Goal: Task Accomplishment & Management: Complete application form

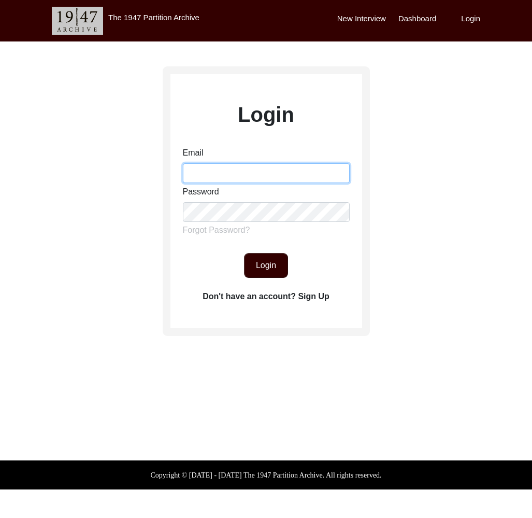
click at [287, 168] on input "Email" at bounding box center [266, 173] width 167 height 20
type input "[EMAIL_ADDRESS][DOMAIN_NAME]"
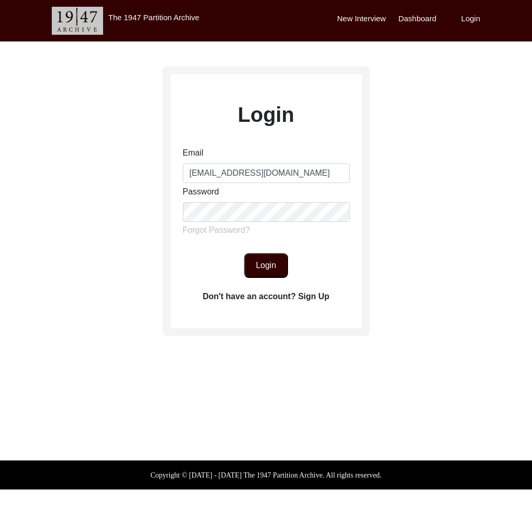
click at [274, 269] on button "Login" at bounding box center [266, 265] width 44 height 25
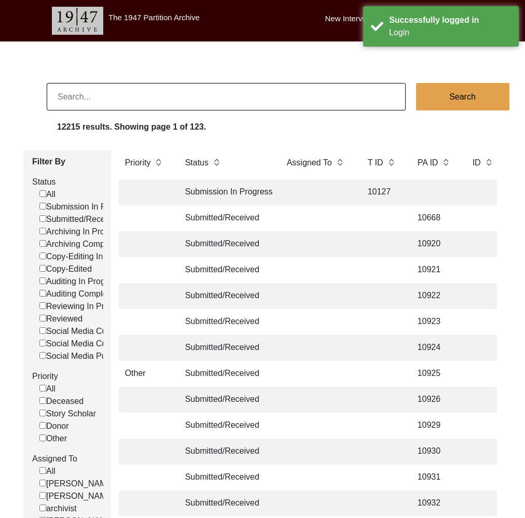
click at [119, 101] on input at bounding box center [226, 96] width 359 height 27
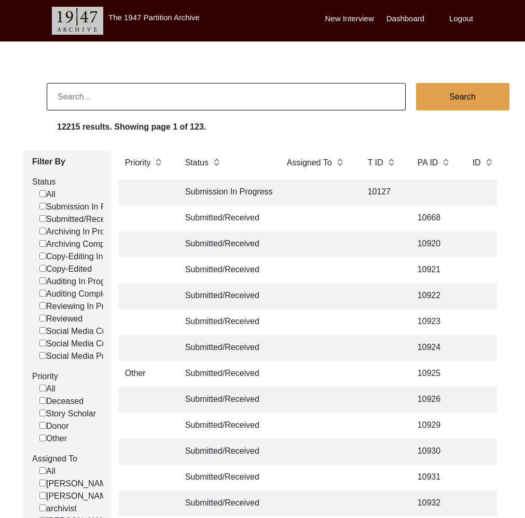
paste input "Arusharko"
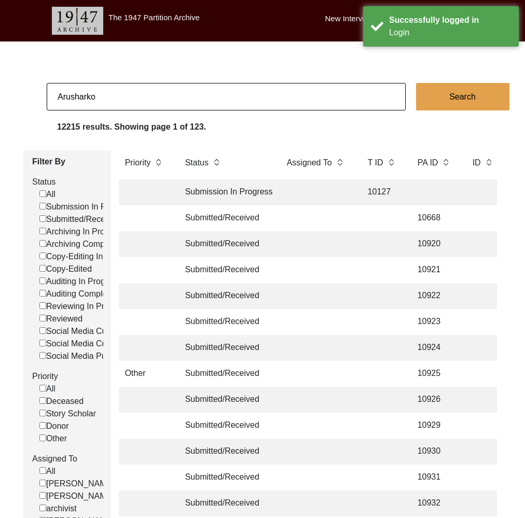
type input "Arusharko"
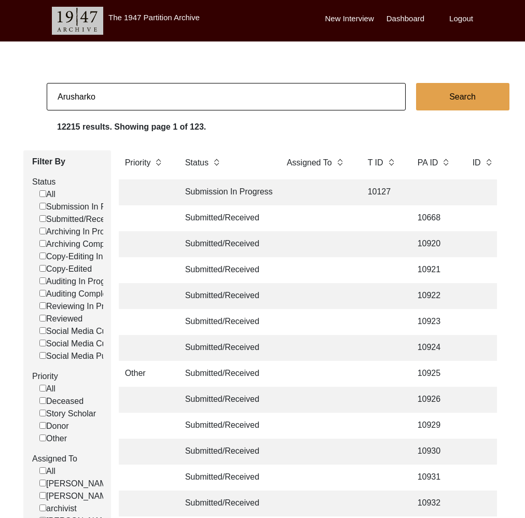
checkbox input "false"
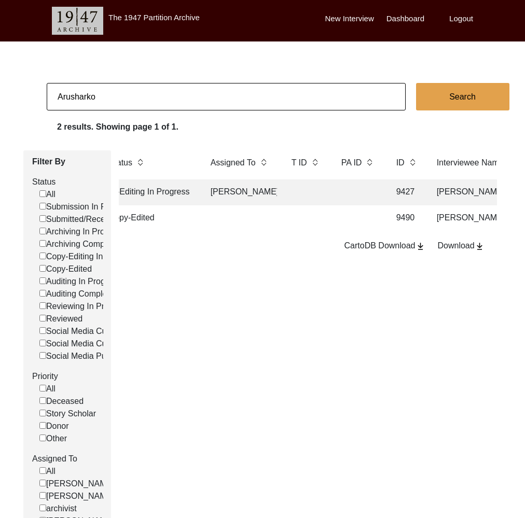
scroll to position [0, 253]
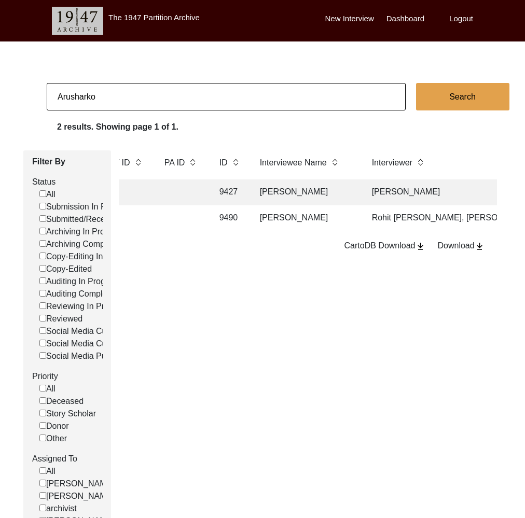
click at [211, 94] on input "Arusharko" at bounding box center [226, 96] width 359 height 27
checkbox input "false"
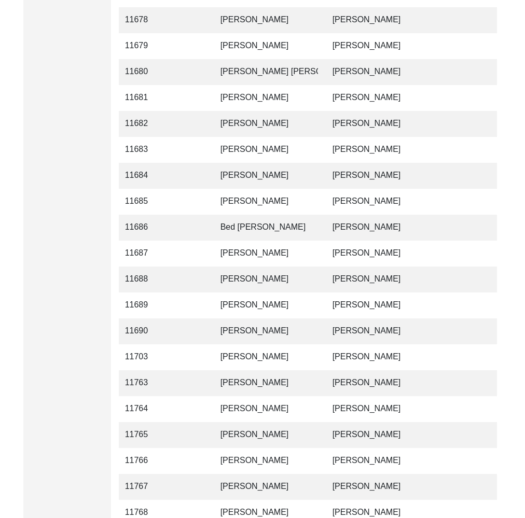
scroll to position [2383, 0]
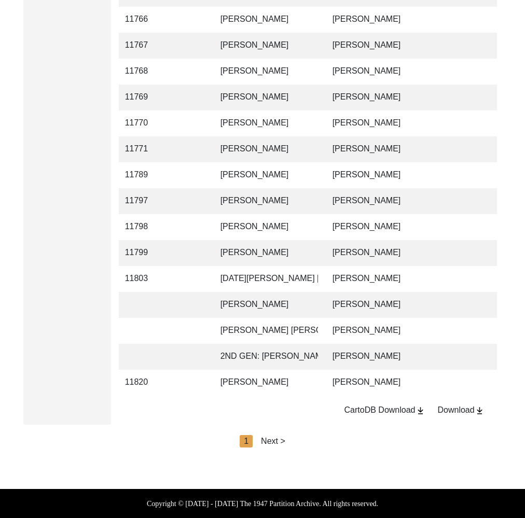
click at [452, 410] on div "Download" at bounding box center [460, 410] width 47 height 12
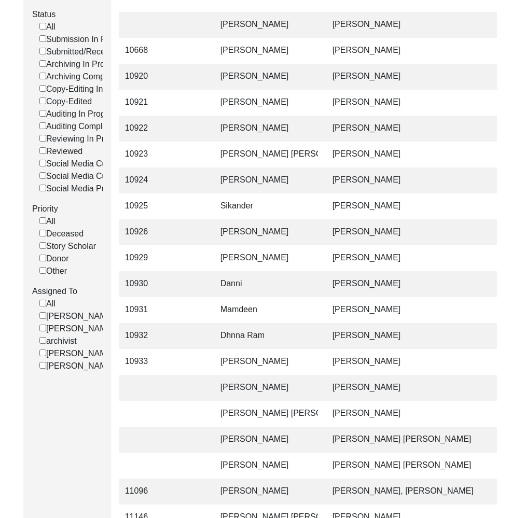
scroll to position [0, 0]
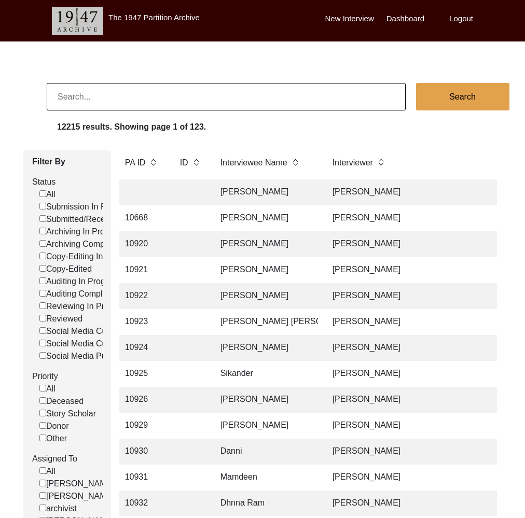
click at [185, 92] on input at bounding box center [226, 96] width 359 height 27
type input "Ballab"
checkbox input "false"
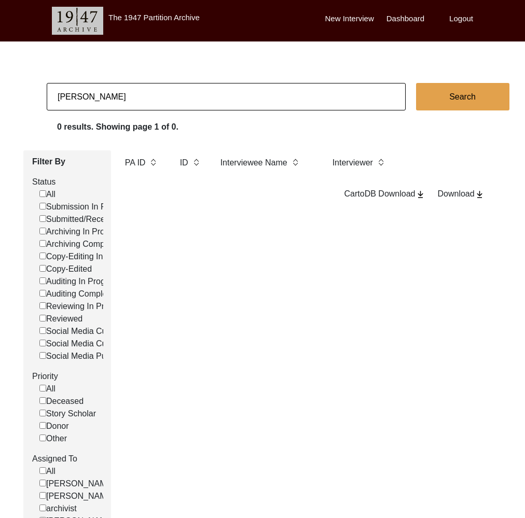
type input "[PERSON_NAME]"
checkbox input "false"
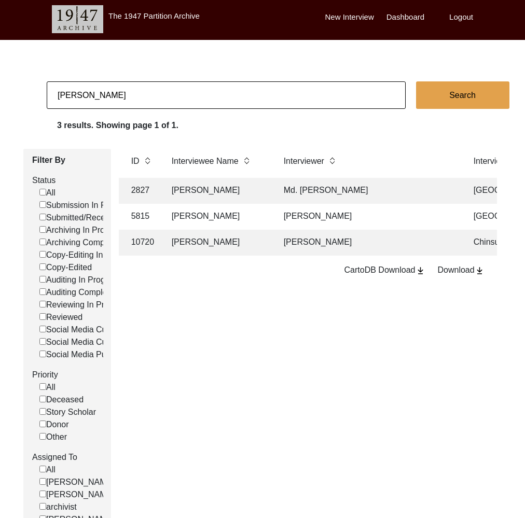
scroll to position [0, 345]
click at [162, 104] on input "[PERSON_NAME]" at bounding box center [226, 94] width 359 height 27
paste input "[PERSON_NAME]"
type input "[PERSON_NAME]"
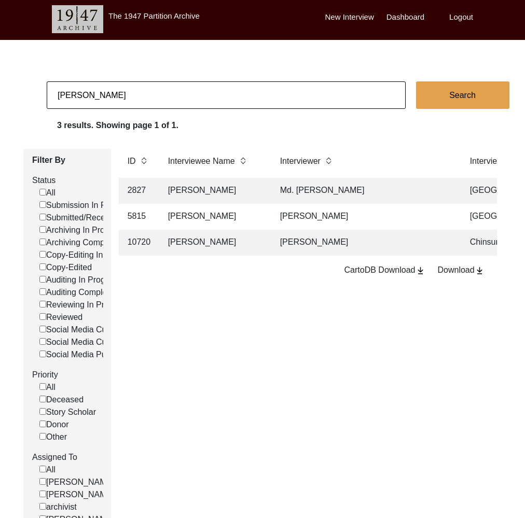
checkbox input "false"
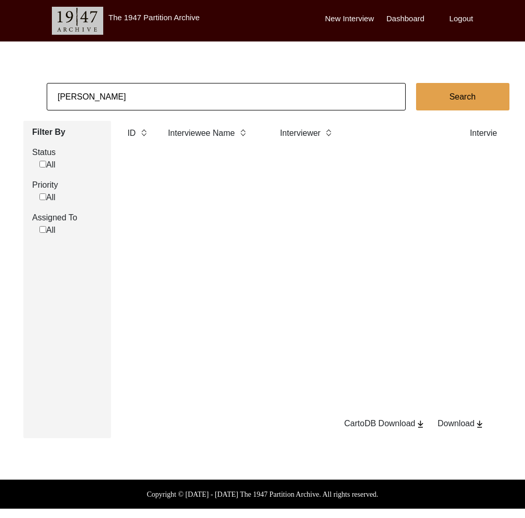
scroll to position [0, 0]
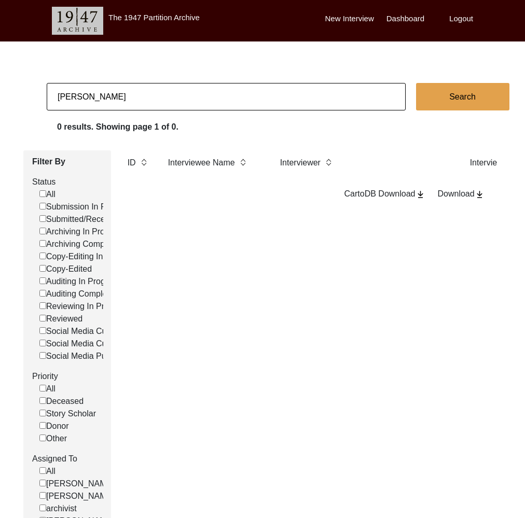
click at [154, 79] on body "The 1947 Partition Archive New Interview Dashboard Logout [PERSON_NAME] Search …" at bounding box center [262, 309] width 525 height 618
click at [154, 82] on body "The 1947 Partition Archive New Interview Dashboard Logout [PERSON_NAME] Search …" at bounding box center [262, 309] width 525 height 618
click at [153, 83] on body "The 1947 Partition Archive New Interview Dashboard Logout [PERSON_NAME] Search …" at bounding box center [262, 309] width 525 height 618
click at [153, 86] on input "[PERSON_NAME]" at bounding box center [226, 96] width 359 height 27
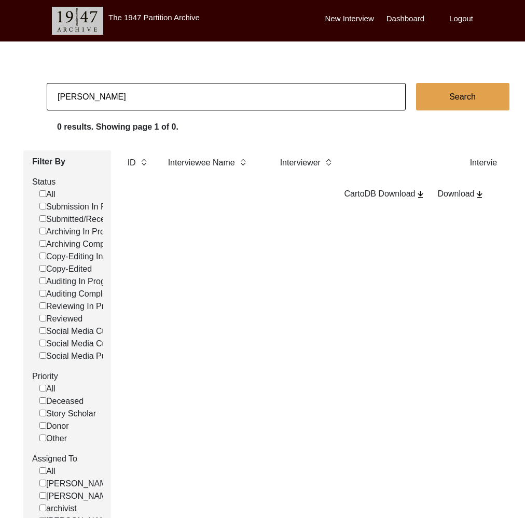
click at [153, 86] on input "[PERSON_NAME]" at bounding box center [226, 96] width 359 height 27
paste input "Rai"
type input "[PERSON_NAME]"
checkbox input "false"
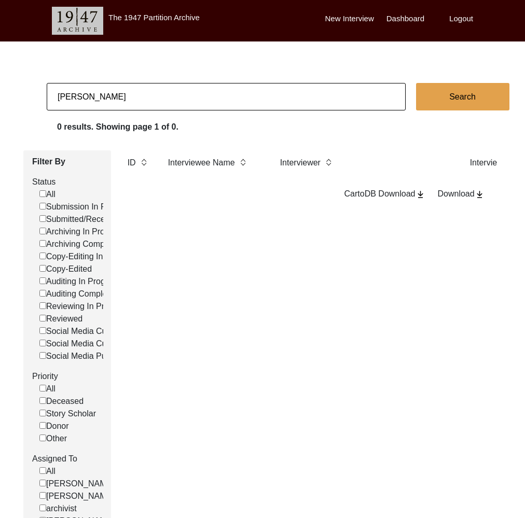
checkbox input "false"
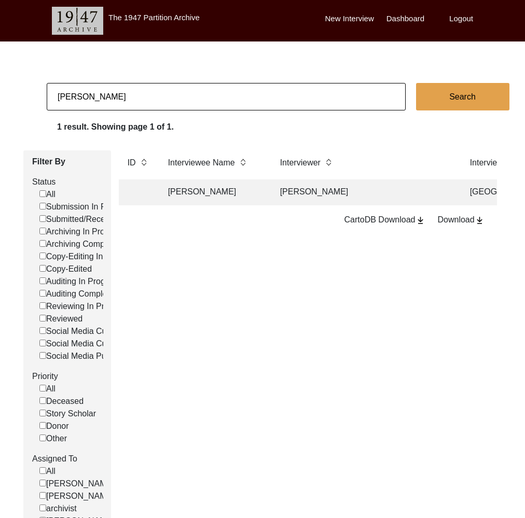
click at [237, 193] on td "[PERSON_NAME]" at bounding box center [214, 192] width 104 height 26
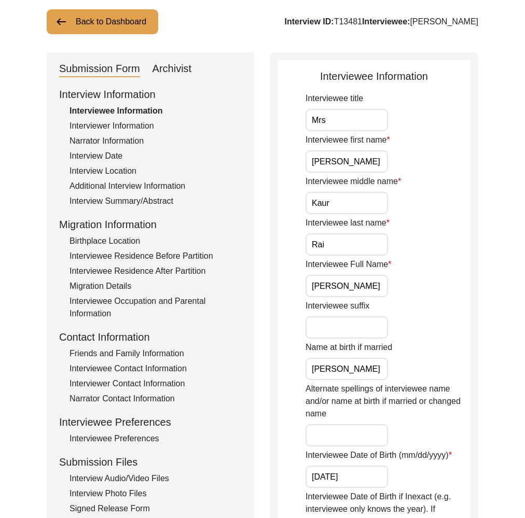
scroll to position [101, 0]
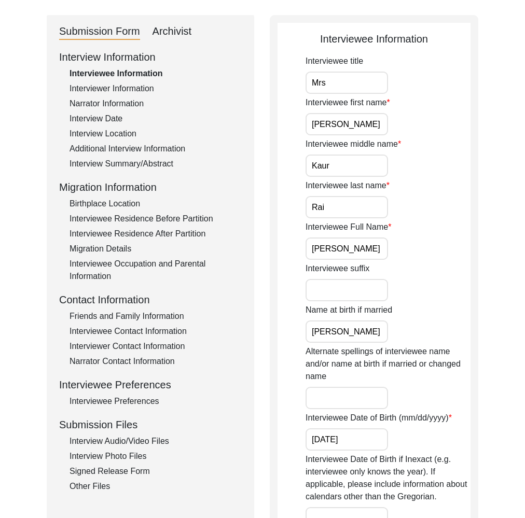
drag, startPoint x: 138, startPoint y: 444, endPoint x: 132, endPoint y: 442, distance: 5.9
click at [136, 443] on div "Interview Audio/Video Files" at bounding box center [155, 441] width 172 height 12
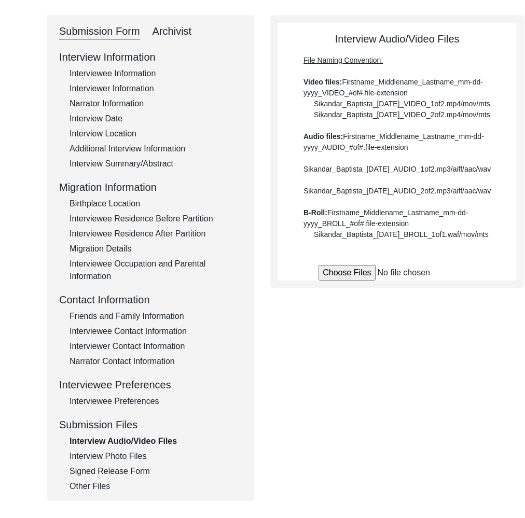
click at [124, 465] on div "Signed Release Form" at bounding box center [155, 471] width 172 height 12
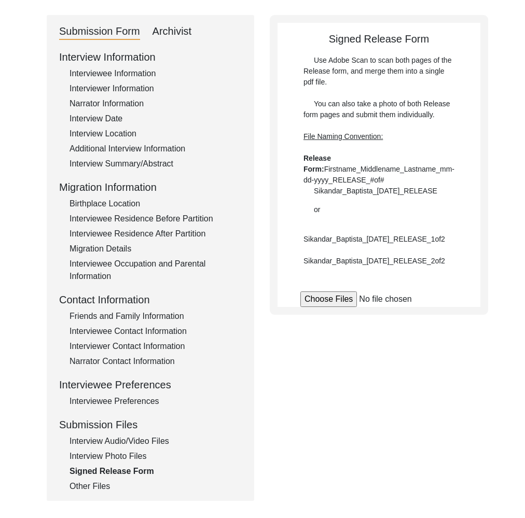
click at [124, 457] on div "Interview Photo Files" at bounding box center [155, 456] width 172 height 12
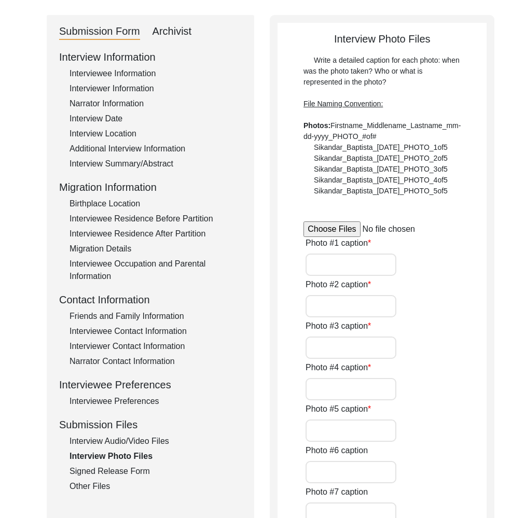
click at [105, 487] on div "Other Files" at bounding box center [155, 486] width 172 height 12
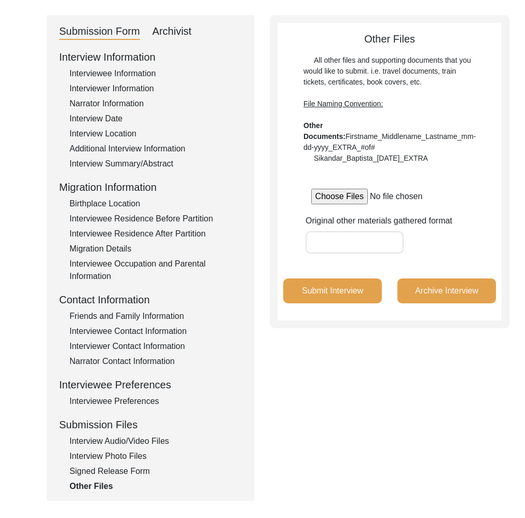
click at [110, 114] on div "Interview Date" at bounding box center [155, 118] width 172 height 12
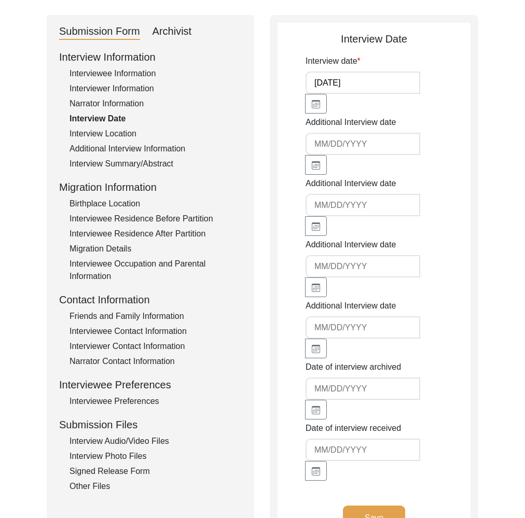
scroll to position [0, 0]
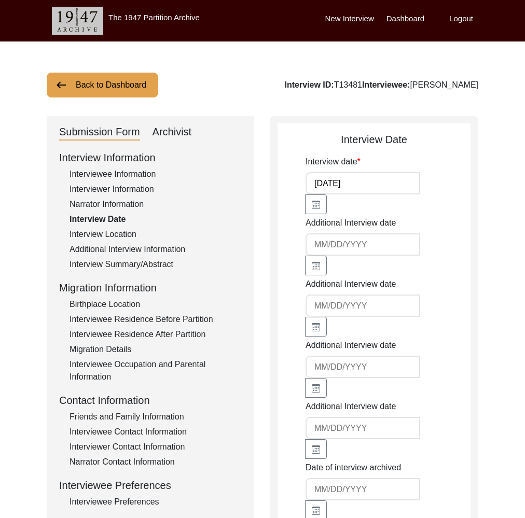
drag, startPoint x: 105, startPoint y: 84, endPoint x: 109, endPoint y: 89, distance: 5.5
click at [109, 89] on button "Back to Dashboard" at bounding box center [102, 85] width 111 height 25
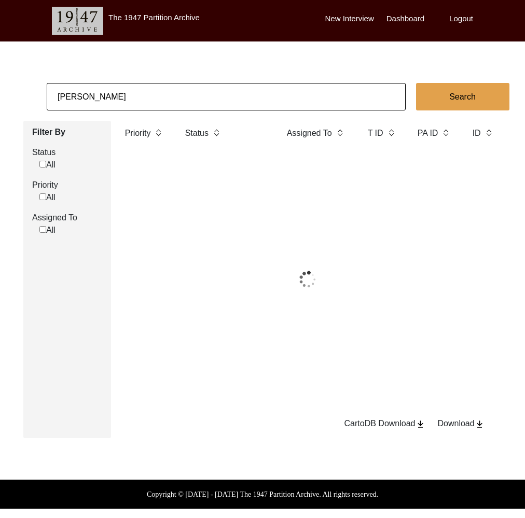
click at [140, 96] on input "[PERSON_NAME]" at bounding box center [226, 96] width 359 height 27
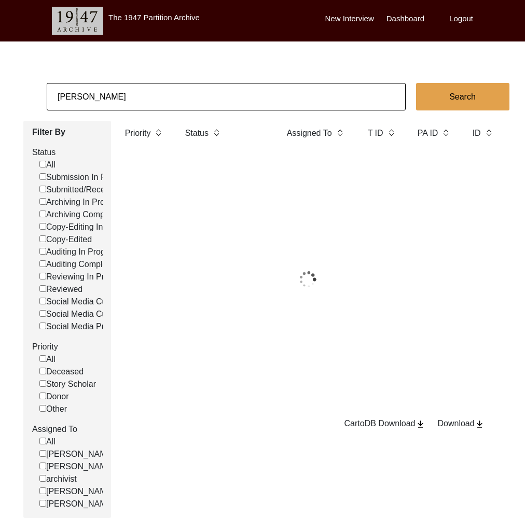
click at [140, 96] on input "[PERSON_NAME]" at bounding box center [226, 96] width 359 height 27
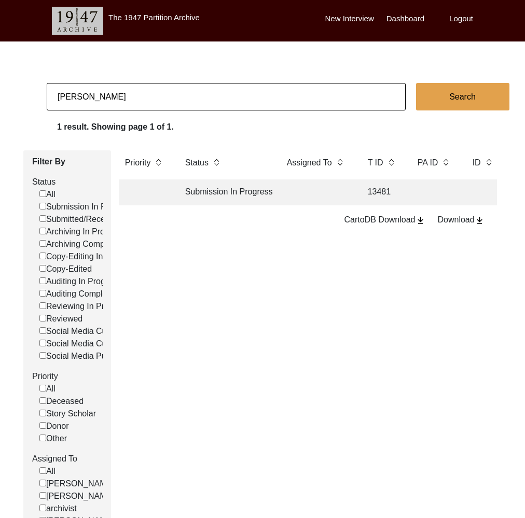
click at [140, 96] on input "[PERSON_NAME]" at bounding box center [226, 96] width 359 height 27
paste input "[PERSON_NAME]"
type input "[PERSON_NAME]"
checkbox input "false"
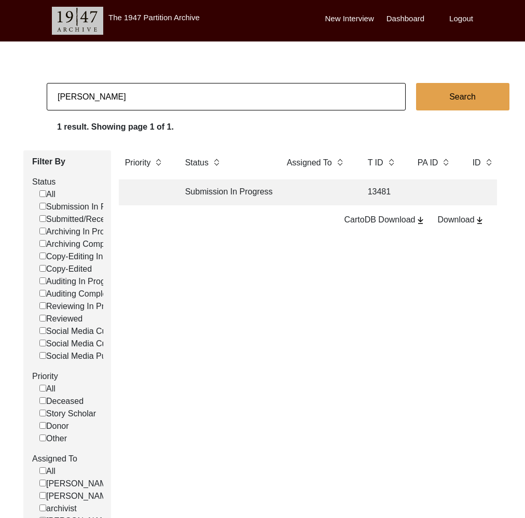
checkbox input "false"
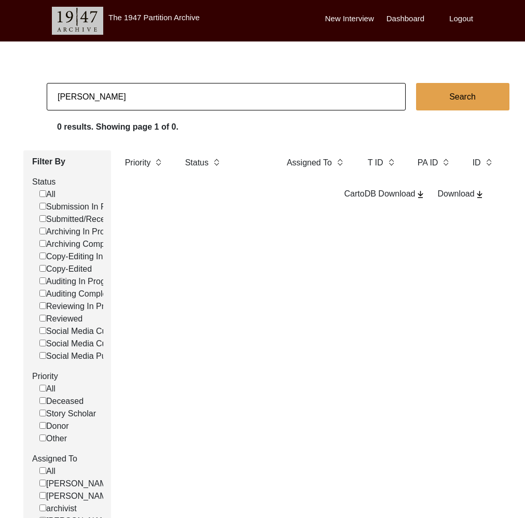
drag, startPoint x: 59, startPoint y: 98, endPoint x: 66, endPoint y: 96, distance: 7.5
click at [39, 96] on app-records-search "[PERSON_NAME] Search 0 results. Showing page 1 of 0. Filter By Status All Submi…" at bounding box center [262, 315] width 525 height 464
click at [210, 98] on input "[PERSON_NAME]" at bounding box center [226, 96] width 359 height 27
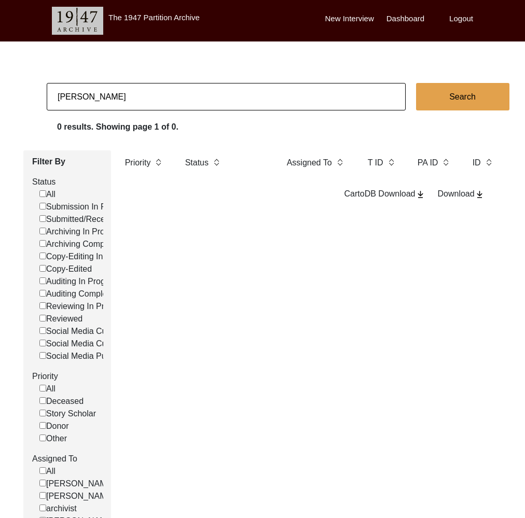
paste input "[PERSON_NAME]"
type input "[PERSON_NAME]"
checkbox input "false"
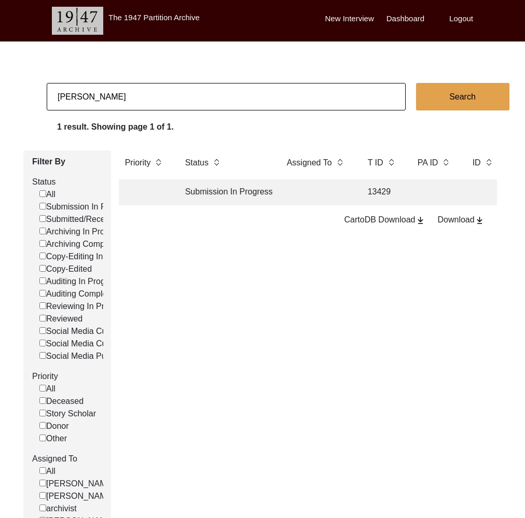
click at [176, 94] on input "[PERSON_NAME]" at bounding box center [226, 96] width 359 height 27
paste input "13183"
type input "13183"
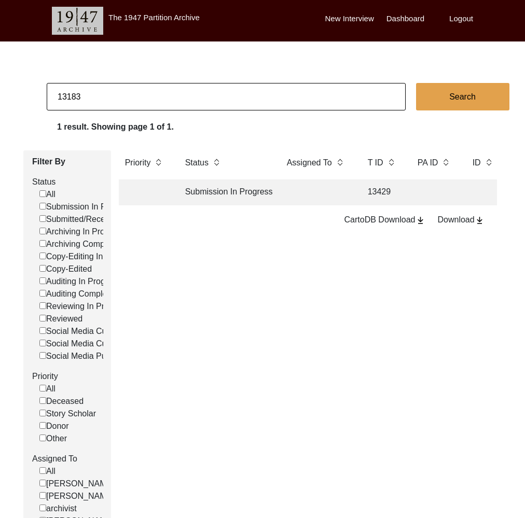
checkbox input "false"
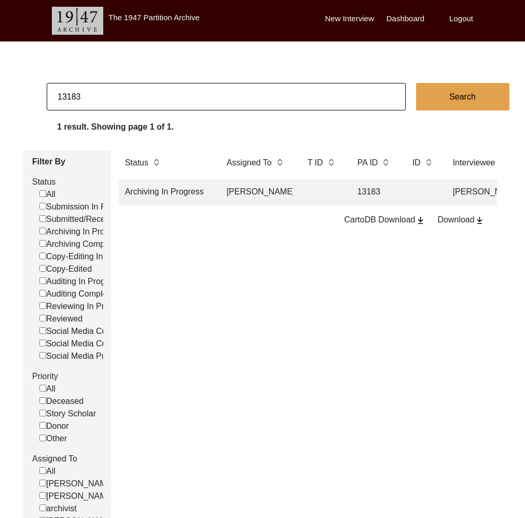
scroll to position [0, 77]
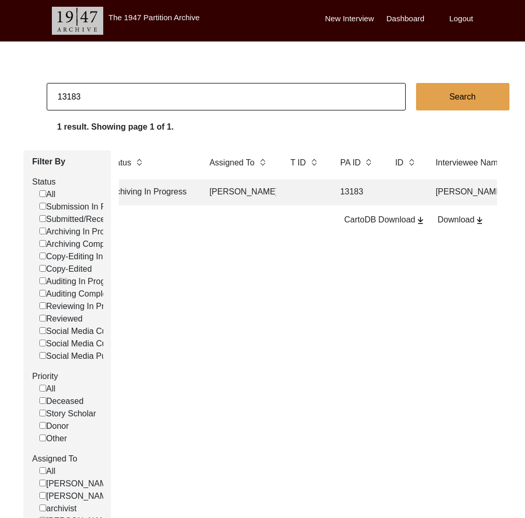
click at [359, 193] on td "13183" at bounding box center [357, 192] width 47 height 26
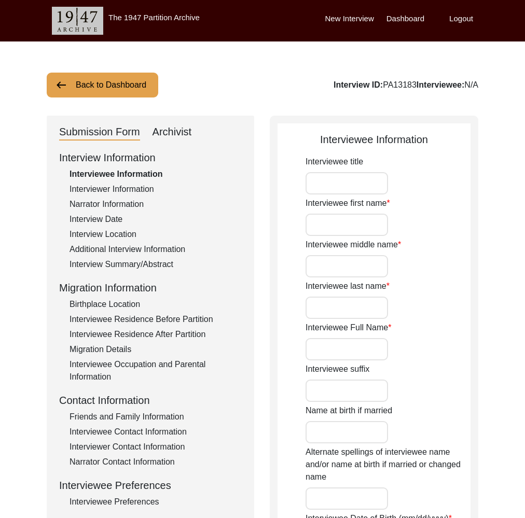
type input "Mrs."
type input "Anjali"
type input "[PERSON_NAME]"
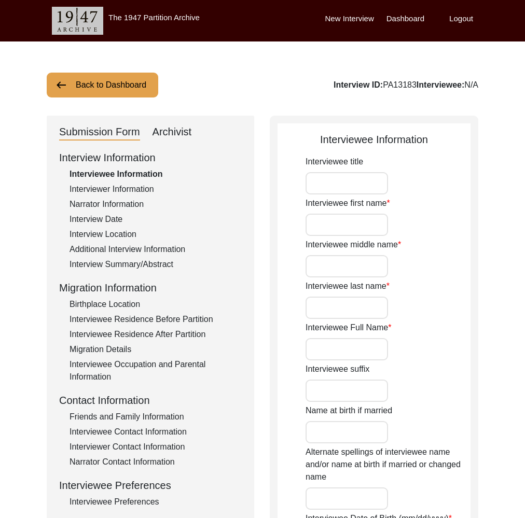
type input "[DATE]"
type input "84"
type input "[DEMOGRAPHIC_DATA]"
type input "No"
type input "Bengali"
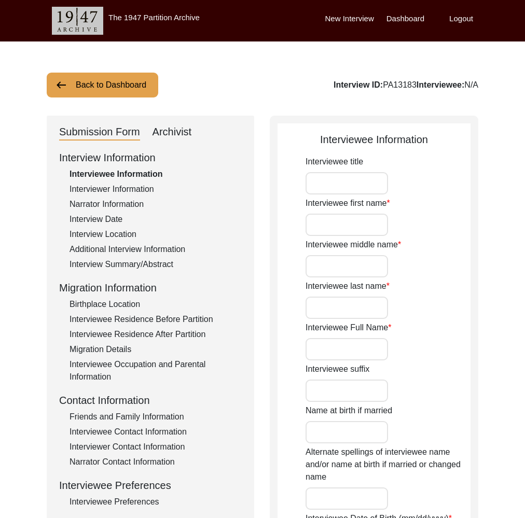
type input "[DEMOGRAPHIC_DATA]"
type input "Bengali"
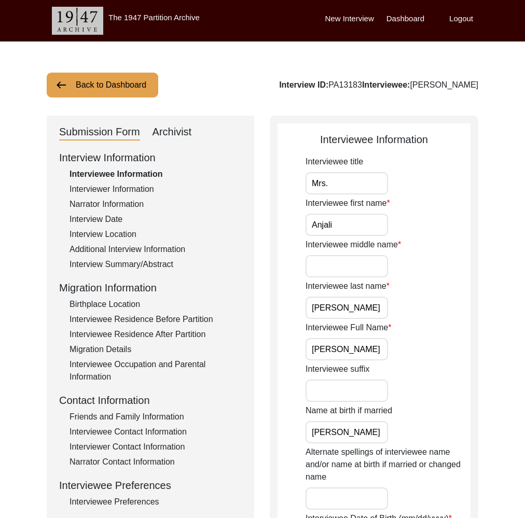
click at [188, 132] on div "Archivist" at bounding box center [171, 132] width 39 height 17
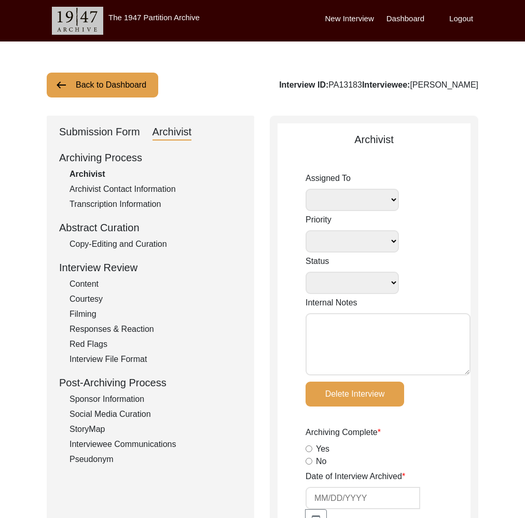
select select
select select "Archiving In Progress"
type textarea "[DATE] Victoria: [PERSON_NAME] finished archiving this, but it needs to be pres…"
radio input "true"
type input "[DATE]"
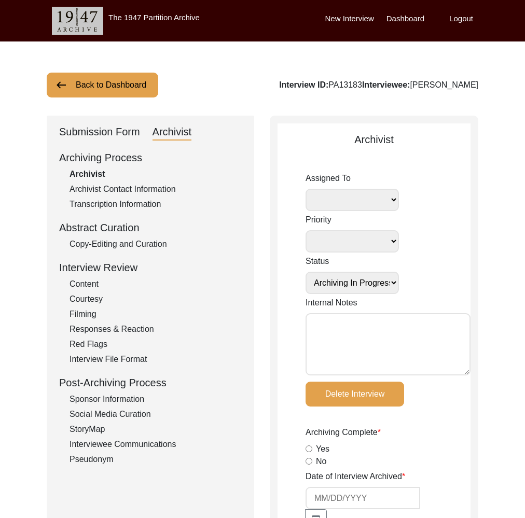
type textarea "Lore 04, 6894 Ipsumdo: Sitametc. A-elits doei te inci utla etdolor magnaa enima…"
radio input "true"
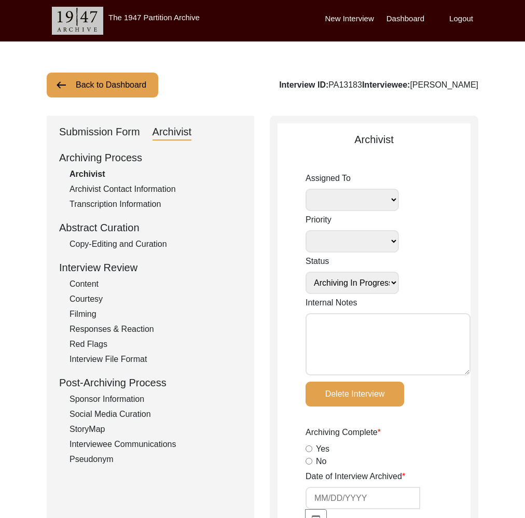
radio input "true"
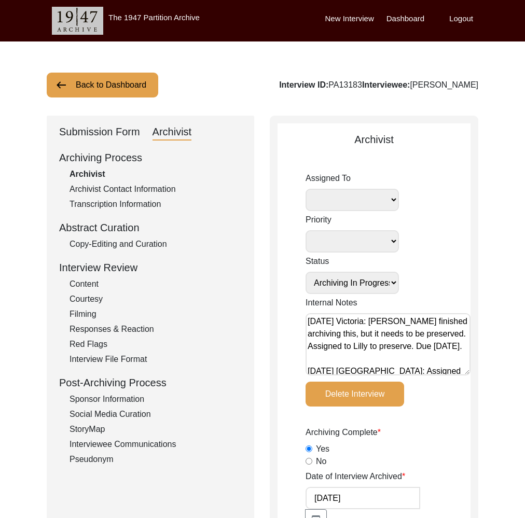
select select "507"
click at [139, 79] on button "Back to Dashboard" at bounding box center [102, 85] width 111 height 25
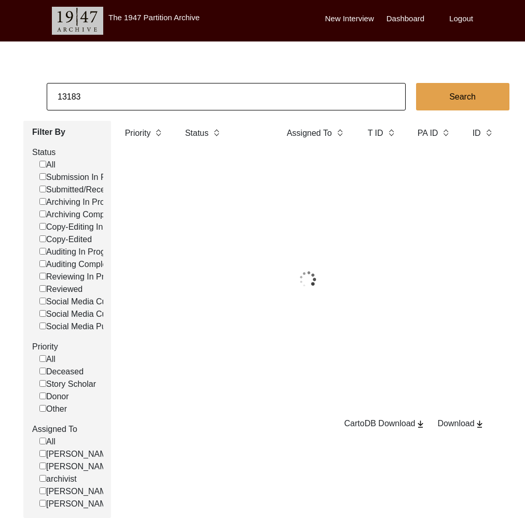
click at [161, 92] on input "13183" at bounding box center [226, 96] width 359 height 27
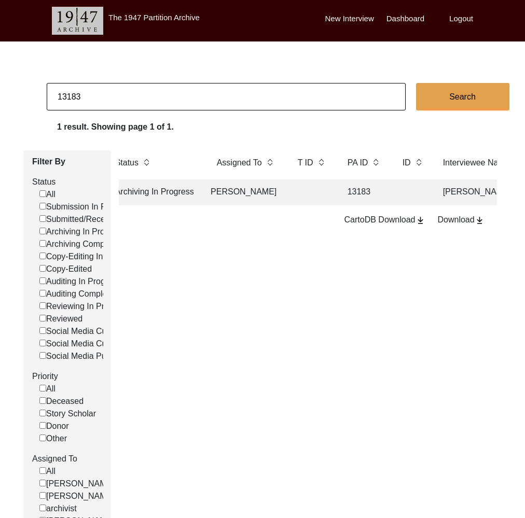
scroll to position [0, 153]
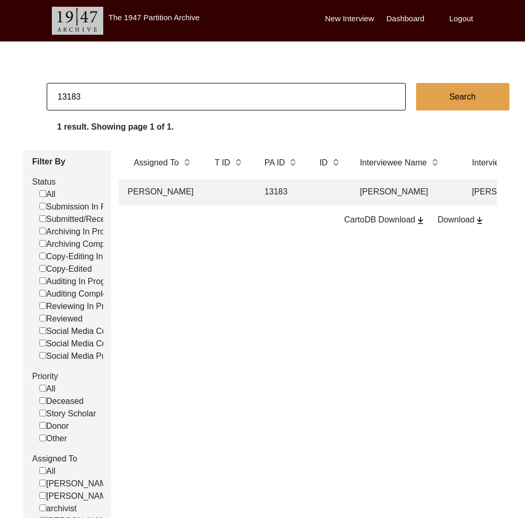
click at [102, 99] on input "13183" at bounding box center [226, 96] width 359 height 27
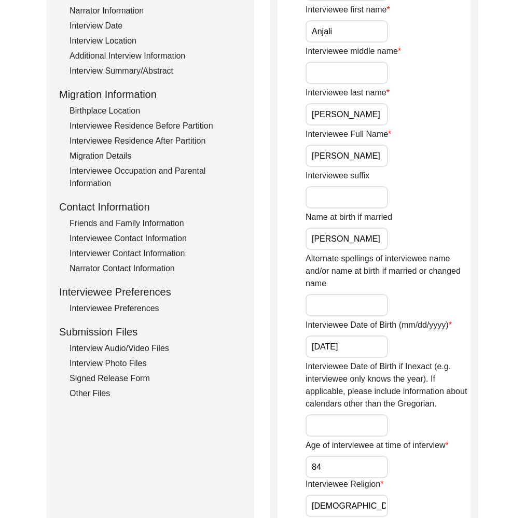
scroll to position [226, 0]
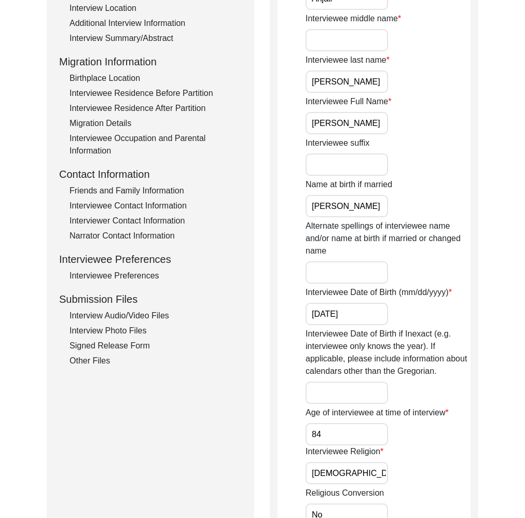
click at [123, 329] on div "Interview Photo Files" at bounding box center [155, 330] width 172 height 12
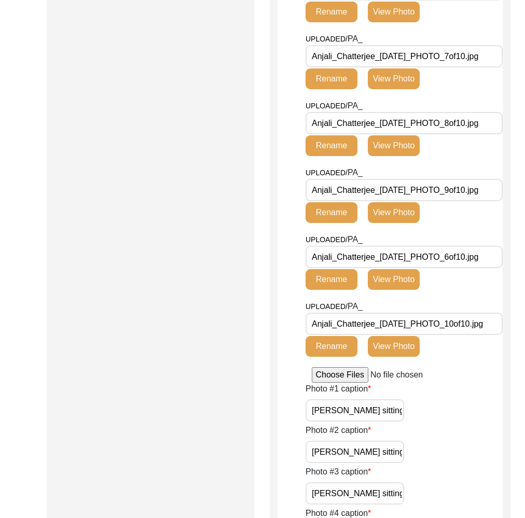
scroll to position [625, 0]
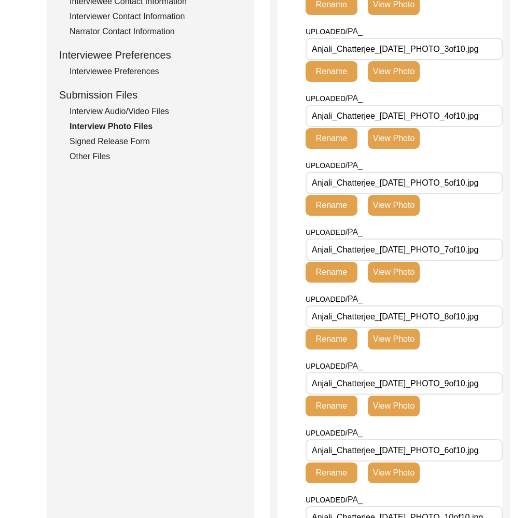
click at [91, 152] on div "Other Files" at bounding box center [155, 156] width 172 height 12
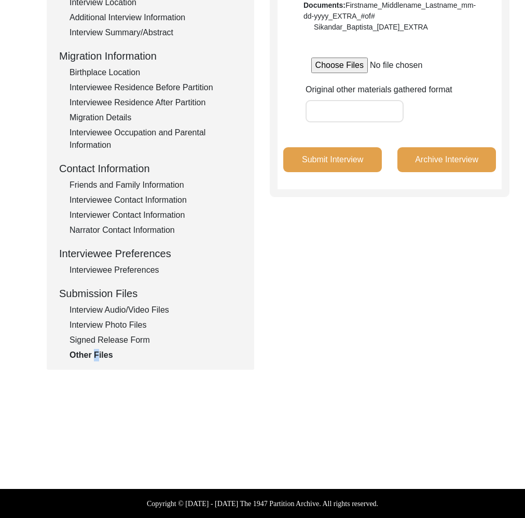
scroll to position [232, 0]
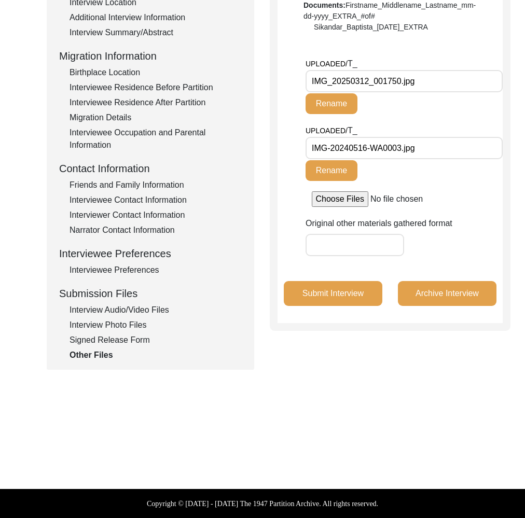
click at [351, 84] on input "IMG_20250312_001750.jpg" at bounding box center [403, 81] width 197 height 22
click at [394, 153] on input "IMG-20240516-WA0003.jpg" at bounding box center [403, 148] width 197 height 22
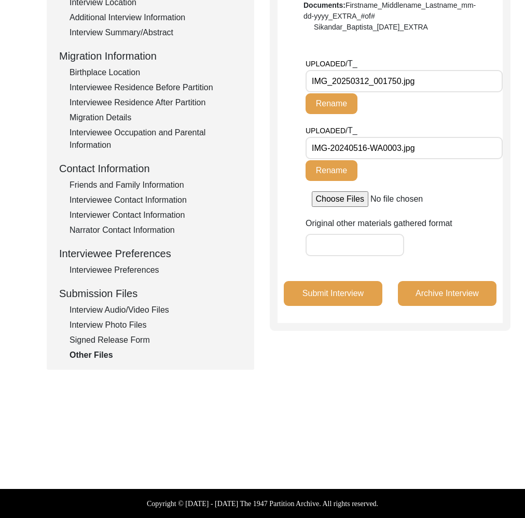
click at [394, 153] on input "IMG-20240516-WA0003.jpg" at bounding box center [403, 148] width 197 height 22
click at [151, 338] on div "Signed Release Form" at bounding box center [155, 340] width 172 height 12
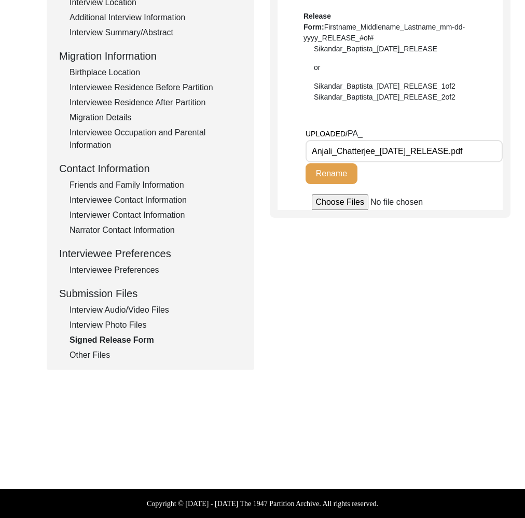
click at [88, 355] on div "Other Files" at bounding box center [155, 355] width 172 height 12
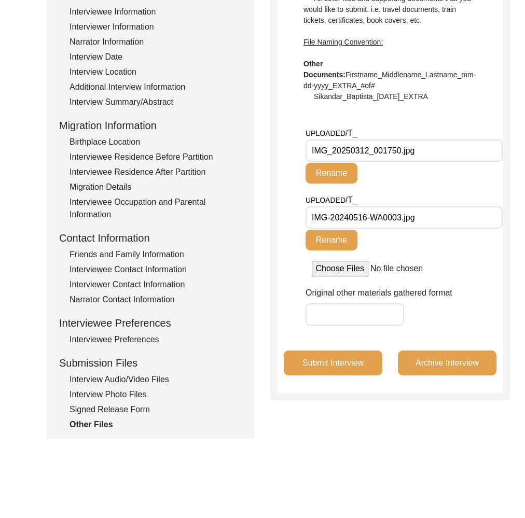
scroll to position [118, 0]
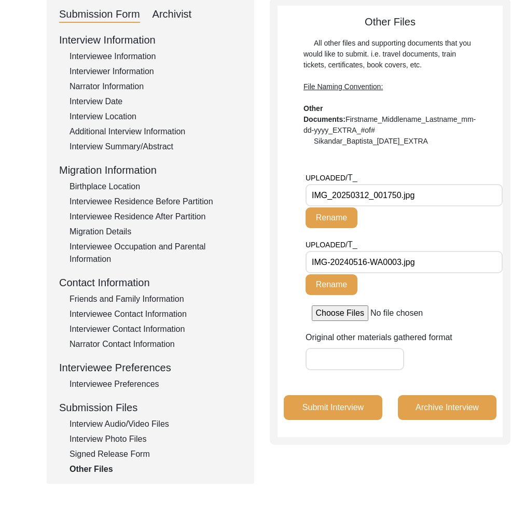
drag, startPoint x: 437, startPoint y: 199, endPoint x: 304, endPoint y: 190, distance: 133.5
click at [304, 190] on app-file-uploader "UPLOADED/ T_ IMG_20250312_001750.jpg Rename UPLOADED/ T_ IMG-20240516-WA0003.jp…" at bounding box center [389, 246] width 225 height 149
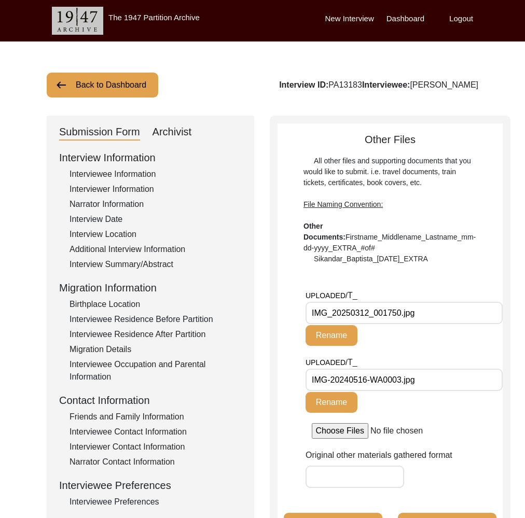
click at [382, 85] on div "Interview ID: PA13183 Interviewee: [PERSON_NAME]" at bounding box center [378, 85] width 199 height 12
copy div "PA13183"
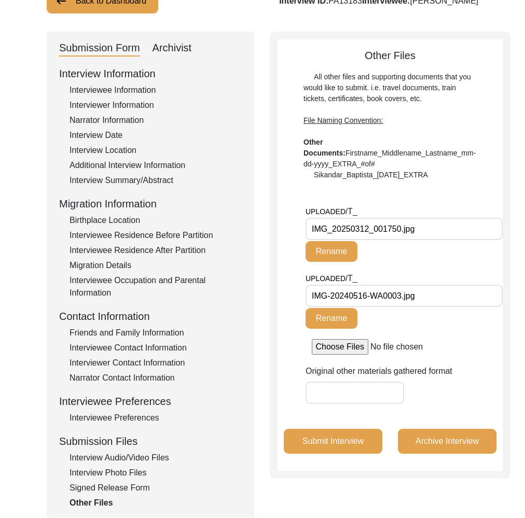
scroll to position [141, 0]
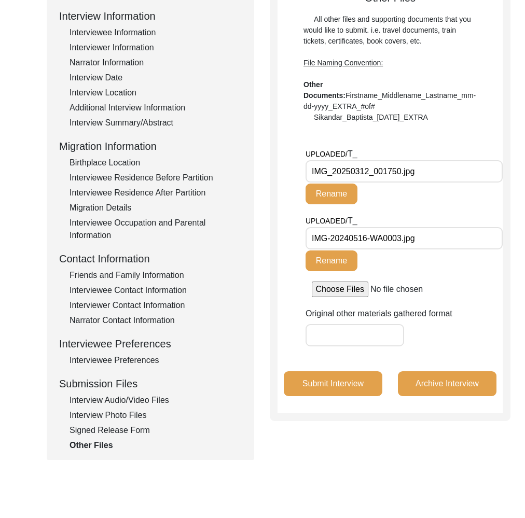
click at [108, 401] on div "Interview Audio/Video Files" at bounding box center [155, 400] width 172 height 12
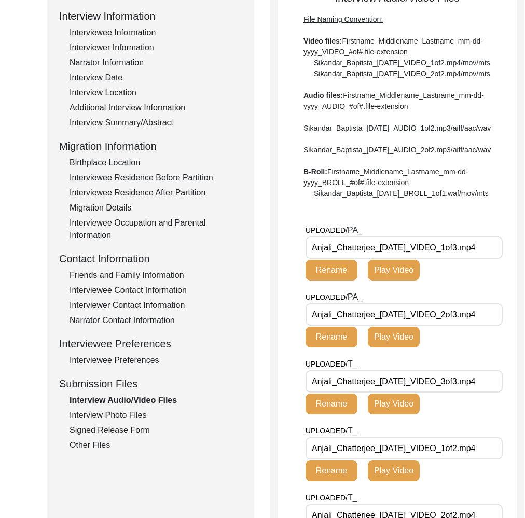
click at [111, 412] on div "Interview Photo Files" at bounding box center [155, 415] width 172 height 12
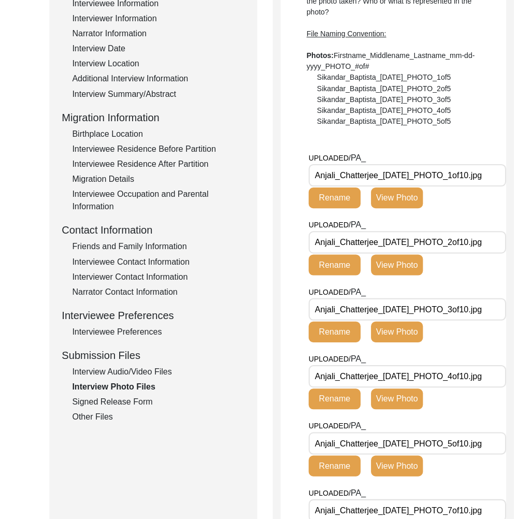
scroll to position [190, 0]
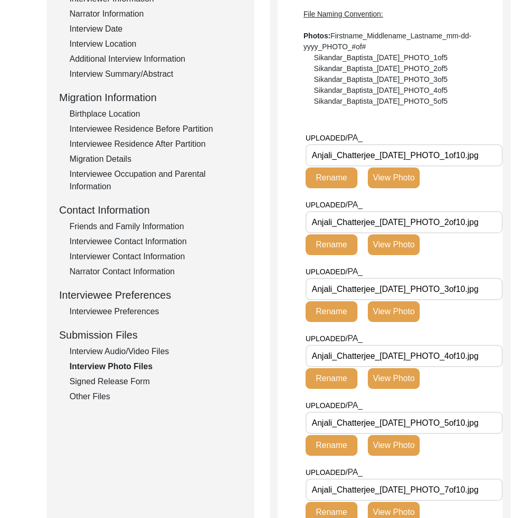
click at [96, 399] on div "Other Files" at bounding box center [155, 396] width 172 height 12
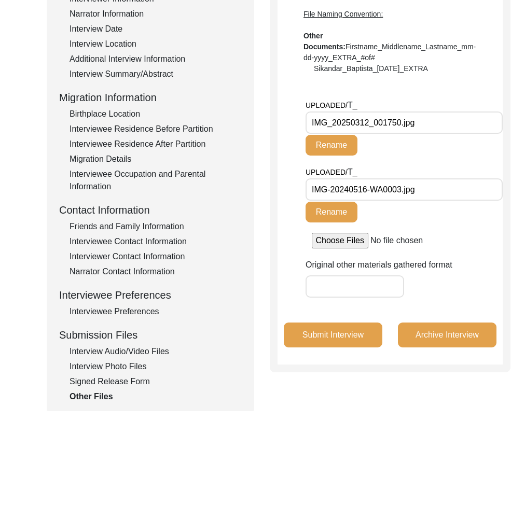
click at [415, 186] on input "IMG-20240516-WA0003.jpg" at bounding box center [403, 189] width 197 height 22
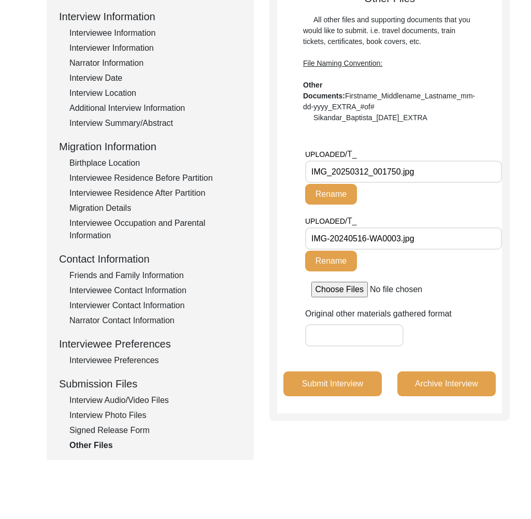
scroll to position [0, 0]
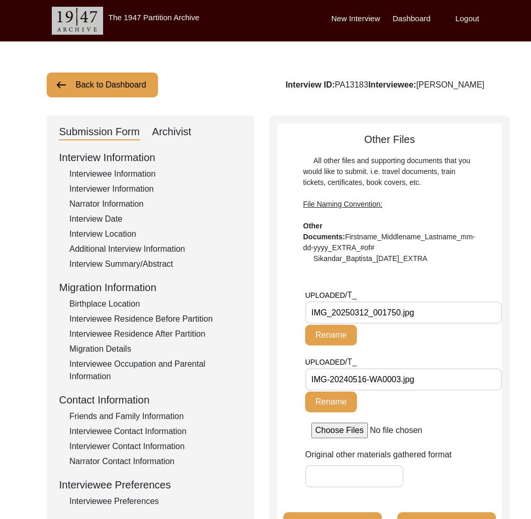
click at [139, 79] on button "Back to Dashboard" at bounding box center [102, 85] width 111 height 25
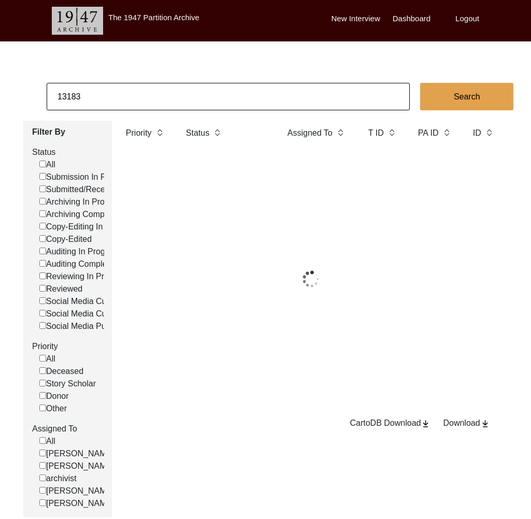
click at [166, 93] on input "13183" at bounding box center [228, 96] width 363 height 27
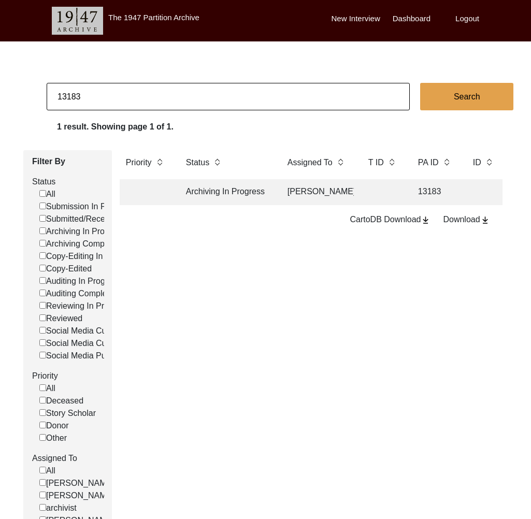
paste input "31"
type input "13313"
checkbox input "false"
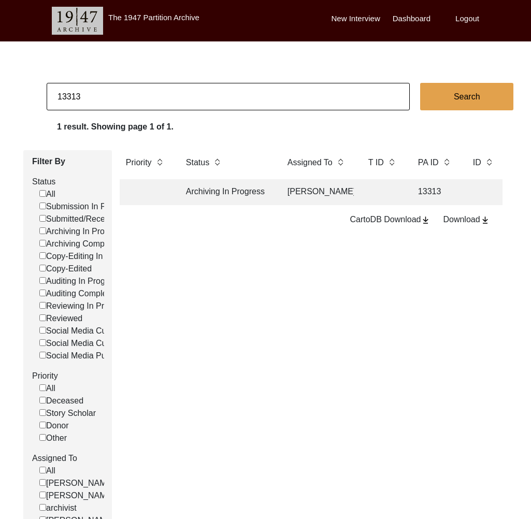
click at [253, 191] on td "Archiving In Progress" at bounding box center [226, 192] width 93 height 26
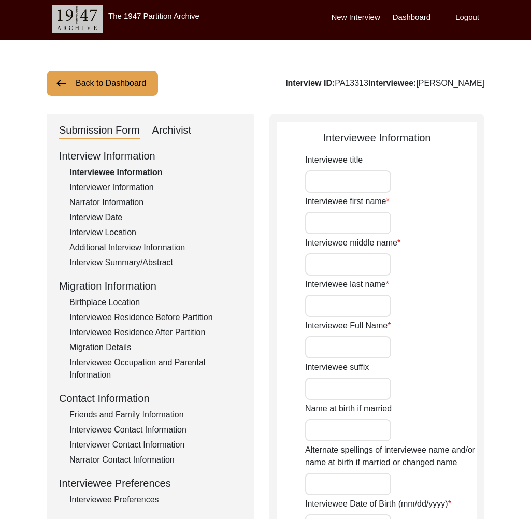
type input "Mr."
type input "Kamakhya"
type input "Ranjan"
type input "Ghosh"
type input "[PERSON_NAME]"
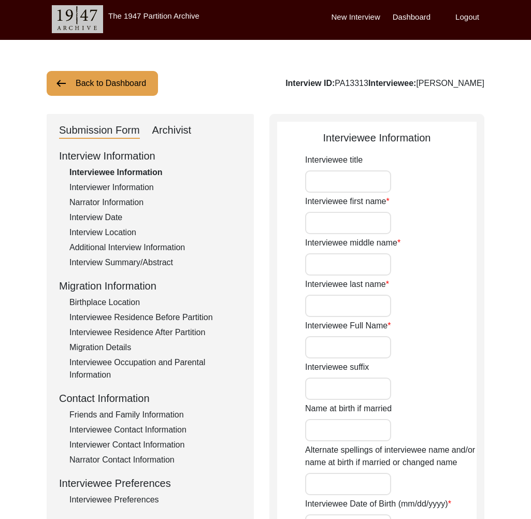
type input "[DATE]"
type input "N/A"
type input "85"
type input "[DEMOGRAPHIC_DATA]"
type input "N/A"
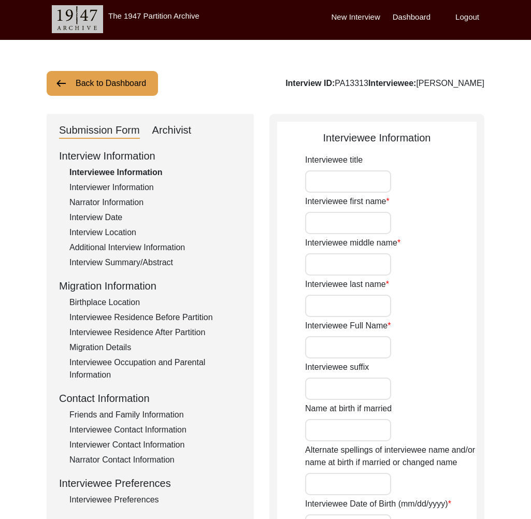
type input "Bengali"
type input "Rari"
type input "[DEMOGRAPHIC_DATA]"
type input "Bengali"
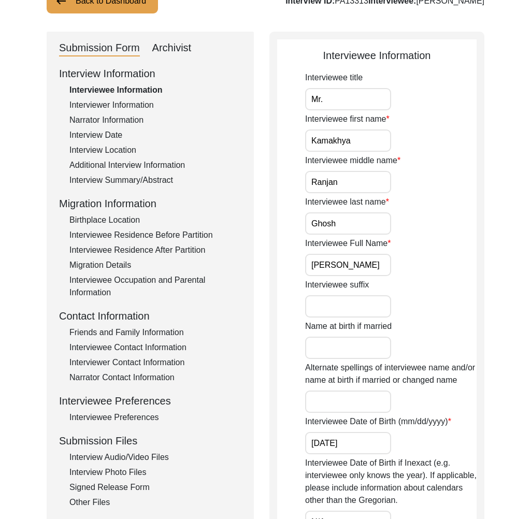
scroll to position [0, 0]
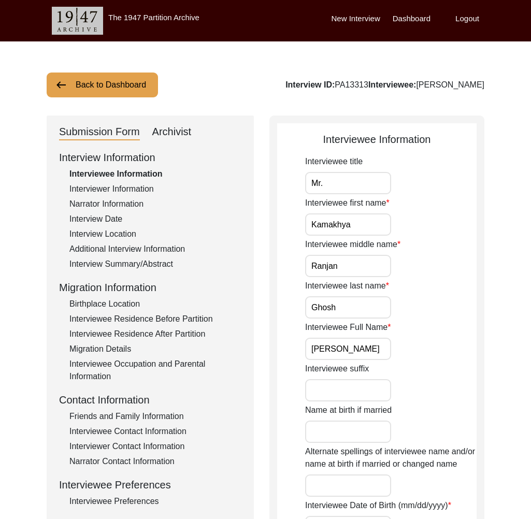
click at [133, 197] on div "Interview Information Interviewee Information Interviewer Information Narrator …" at bounding box center [150, 371] width 182 height 443
click at [131, 191] on div "Interviewer Information" at bounding box center [155, 189] width 172 height 12
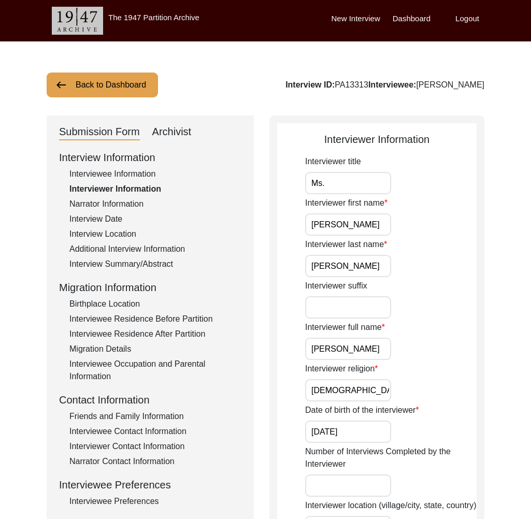
click at [125, 209] on div "Narrator Information" at bounding box center [155, 204] width 172 height 12
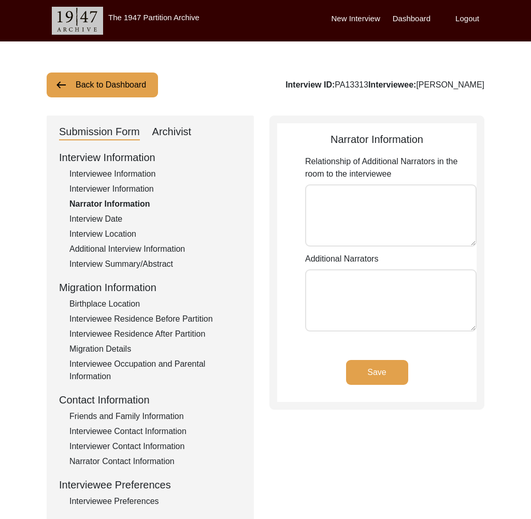
type textarea "Son of the Interviewee"
type textarea "[PERSON_NAME]"
click at [122, 225] on div "Interview Date" at bounding box center [155, 219] width 172 height 12
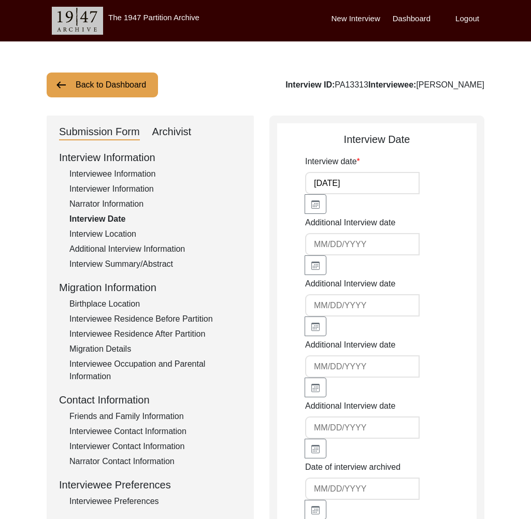
click at [130, 231] on div "Interview Location" at bounding box center [155, 234] width 172 height 12
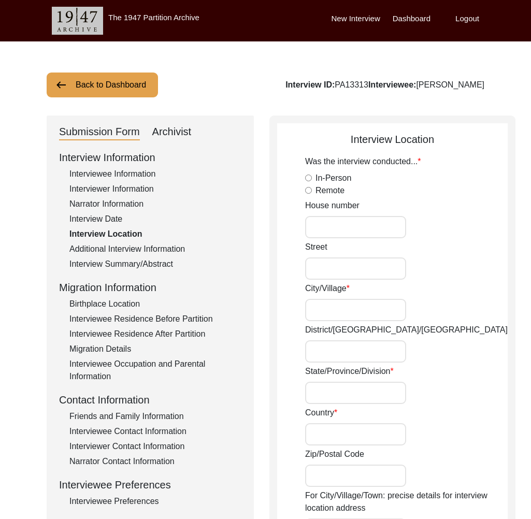
radio input "true"
type input "391"
type input "Nandankanan"
type input "Dankuni"
type input "Hooghly"
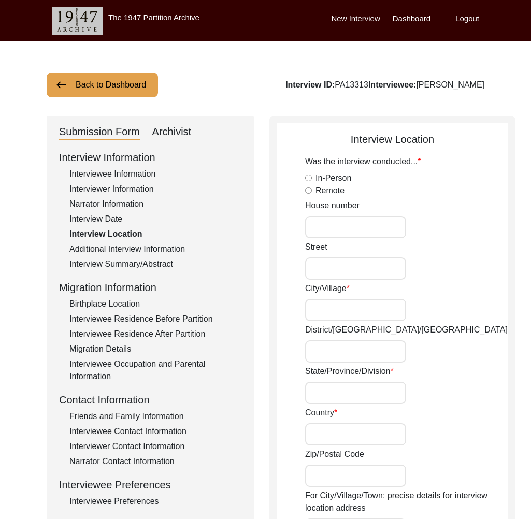
type input "[GEOGRAPHIC_DATA]"
type input "712311"
type input "Dankuni"
type input "Dankuni, [GEOGRAPHIC_DATA], [GEOGRAPHIC_DATA]"
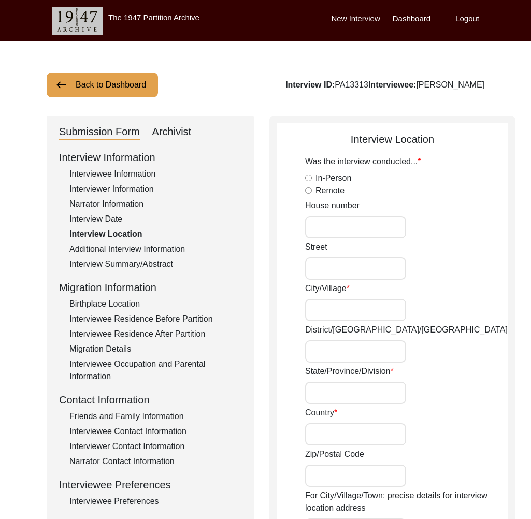
type input "22.6809"
type input "88.2970"
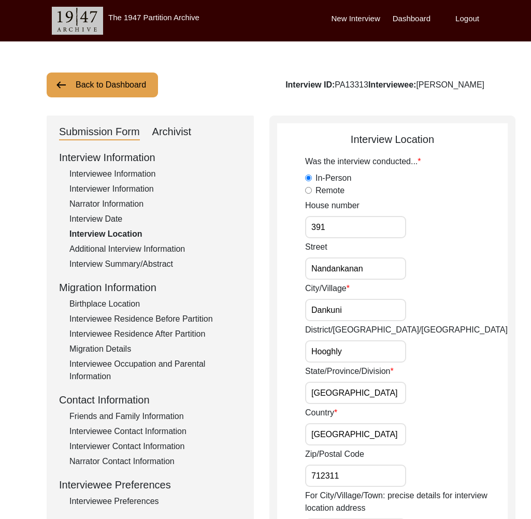
click at [144, 243] on div "Interview Information Interviewee Information Interviewer Information Narrator …" at bounding box center [150, 371] width 182 height 443
click at [139, 252] on div "Additional Interview Information" at bounding box center [155, 249] width 172 height 12
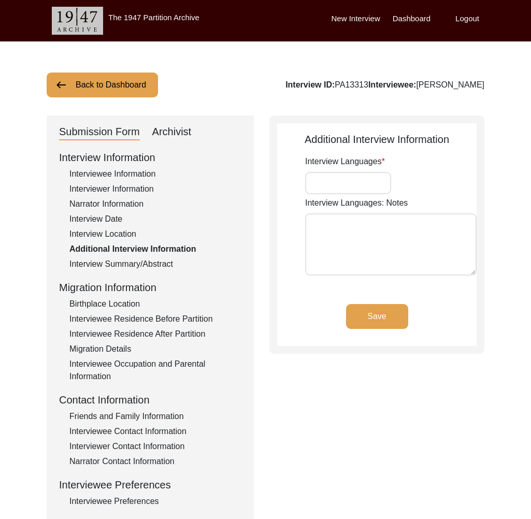
type input "Bengali, English"
type textarea "Majority of the interview is conducted in Bengali while certain questions or wo…"
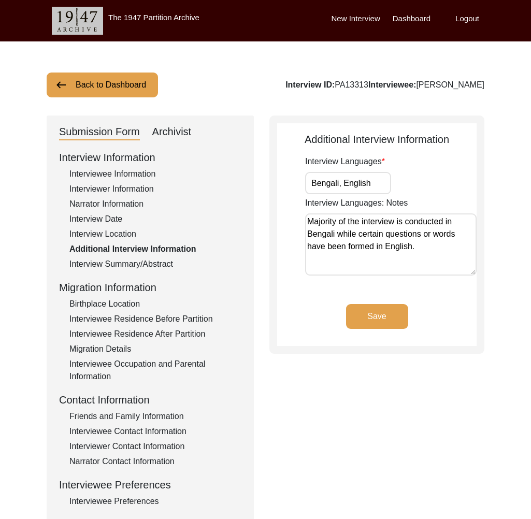
click at [143, 265] on div "Interview Summary/Abstract" at bounding box center [155, 264] width 172 height 12
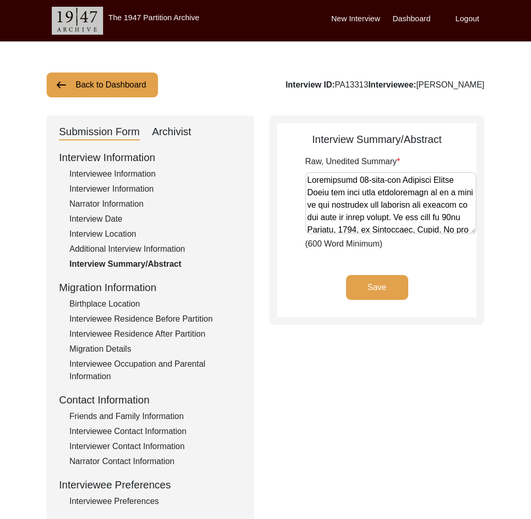
drag, startPoint x: 116, startPoint y: 291, endPoint x: 119, endPoint y: 303, distance: 13.0
click at [117, 291] on div "Migration Information" at bounding box center [150, 288] width 182 height 16
click at [119, 303] on div "Birthplace Location" at bounding box center [155, 304] width 172 height 12
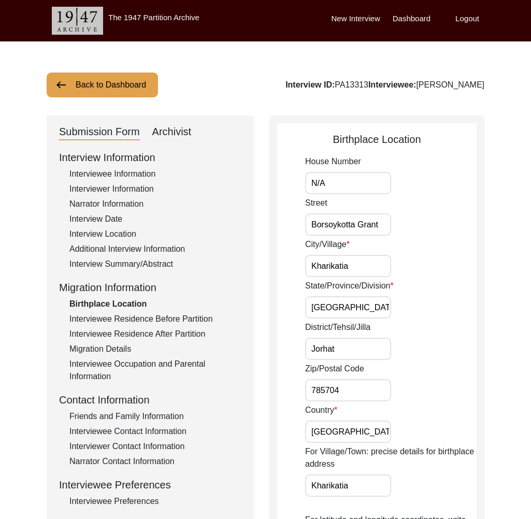
click at [149, 319] on div "Interviewee Residence Before Partition" at bounding box center [155, 319] width 172 height 12
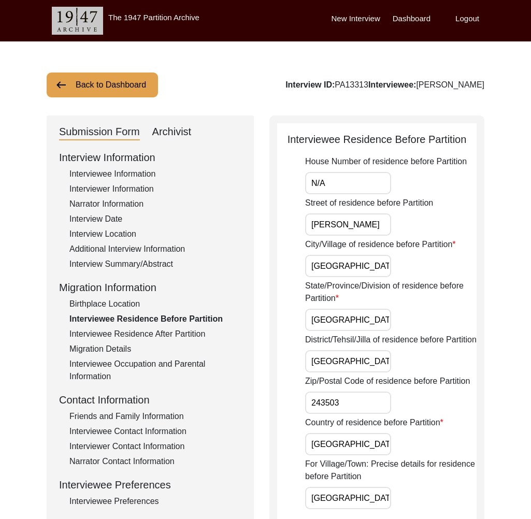
click at [163, 342] on div "Interview Information Interviewee Information Interviewer Information Narrator …" at bounding box center [150, 371] width 182 height 443
click at [142, 336] on div "Interviewee Residence After Partition" at bounding box center [155, 334] width 172 height 12
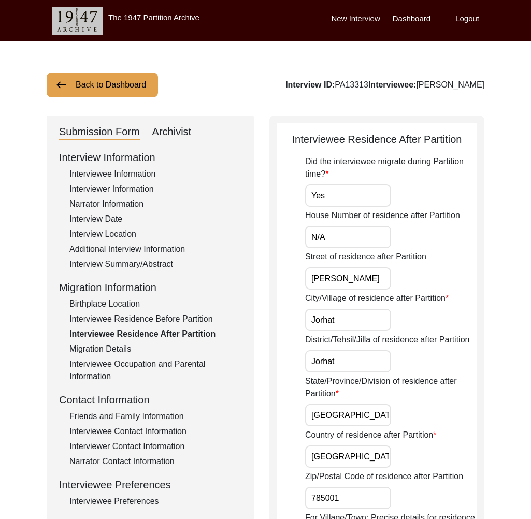
click at [128, 346] on div "Migration Details" at bounding box center [155, 349] width 172 height 12
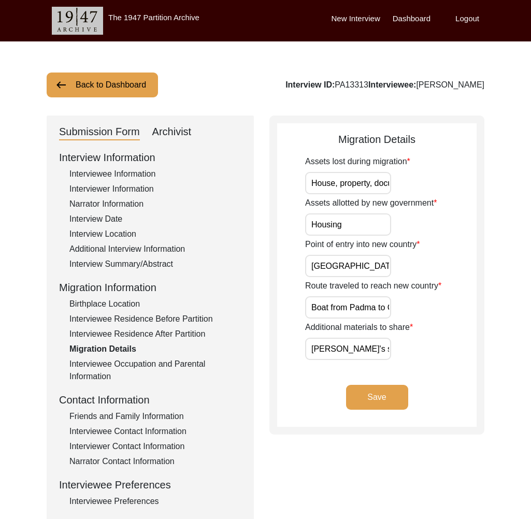
click at [140, 356] on div "Interview Information Interviewee Information Interviewer Information Narrator …" at bounding box center [150, 371] width 182 height 443
click at [99, 373] on div "Interviewee Occupation and Parental Information" at bounding box center [155, 370] width 172 height 25
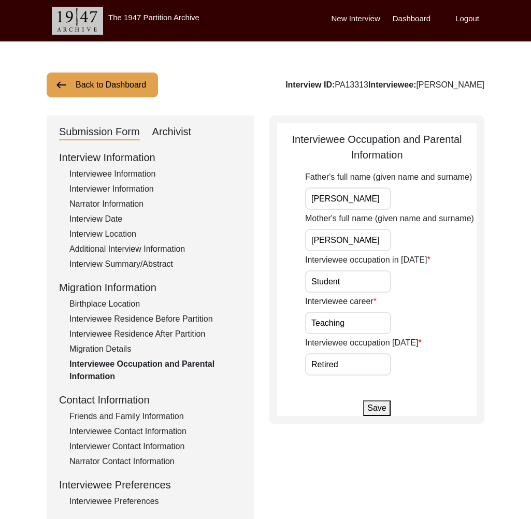
click at [153, 419] on div "Friends and Family Information" at bounding box center [155, 416] width 172 height 12
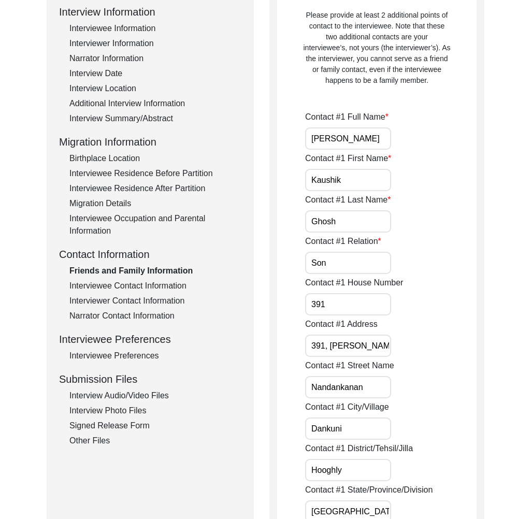
scroll to position [42, 0]
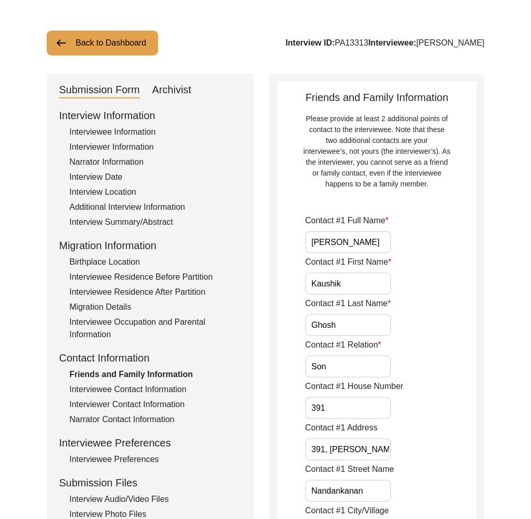
click at [169, 391] on div "Interviewee Contact Information" at bounding box center [155, 390] width 172 height 12
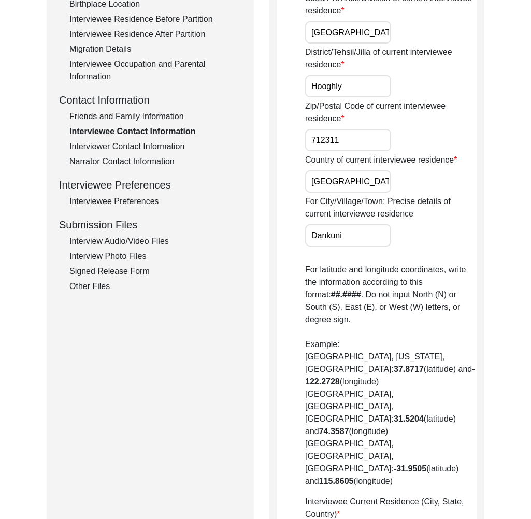
scroll to position [0, 0]
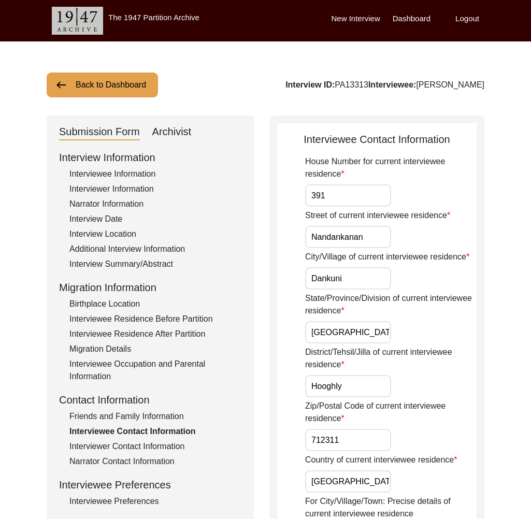
click at [162, 444] on div "Interviewer Contact Information" at bounding box center [155, 447] width 172 height 12
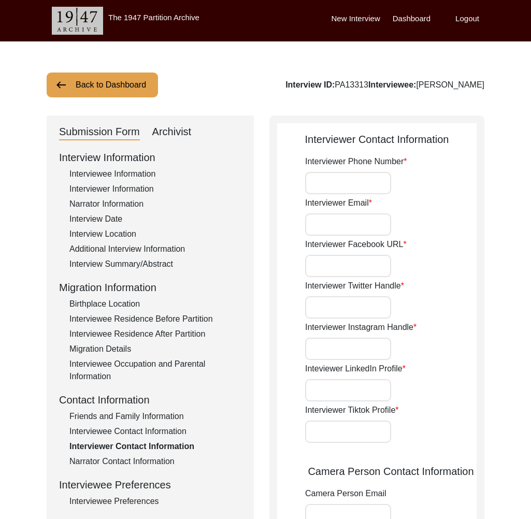
type input "[PHONE_NUMBER]"
type input "[EMAIL_ADDRESS][DOMAIN_NAME]"
type input "N/A"
type input "@duskyandbeauty"
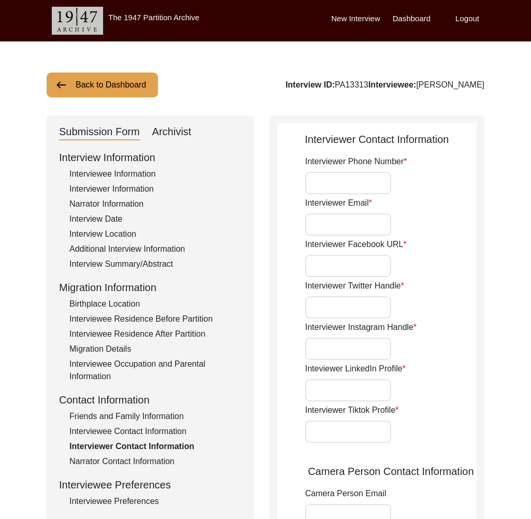
type input "[URL][DOMAIN_NAME][PERSON_NAME]"
type input "N/A"
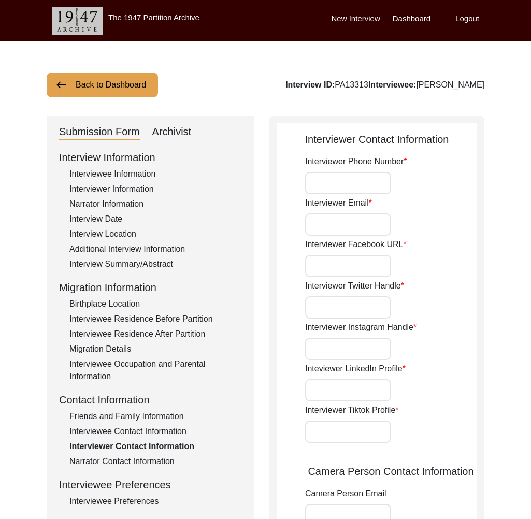
type input "N/A"
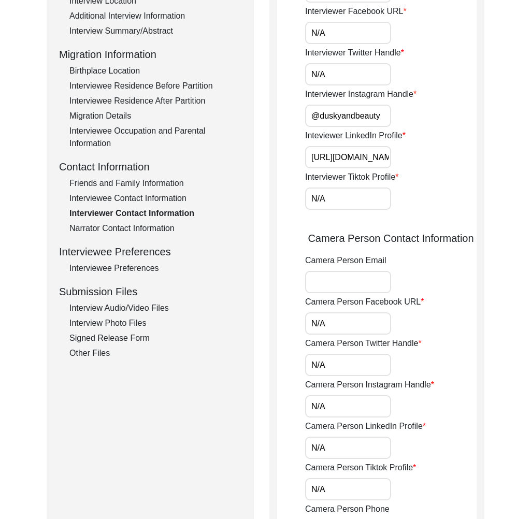
scroll to position [182, 0]
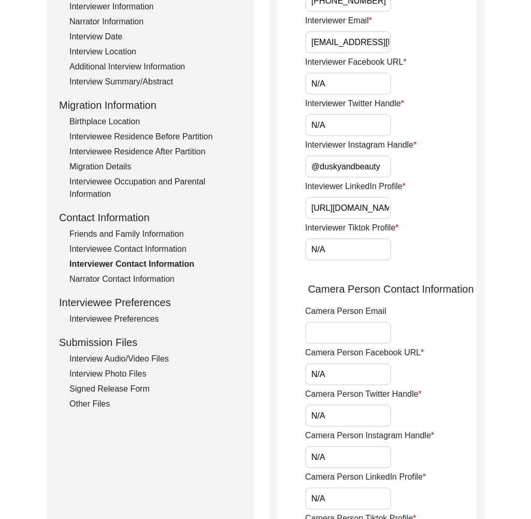
click at [144, 277] on div "Narrator Contact Information" at bounding box center [155, 279] width 172 height 12
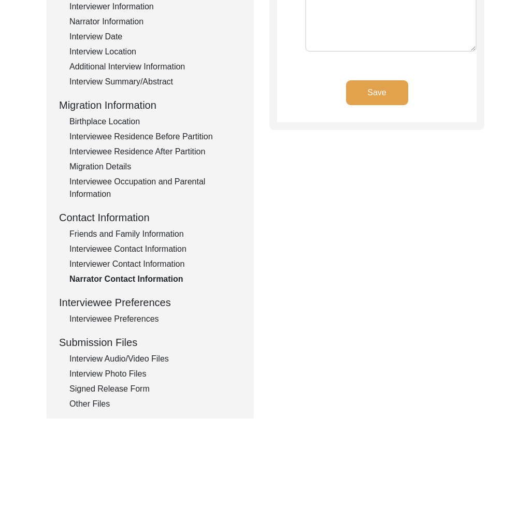
type textarea "Mr [PERSON_NAME] [PHONE_NUMBER] [EMAIL_ADDRESS][DOMAIN_NAME]"
click at [137, 316] on div "Interviewee Preferences" at bounding box center [155, 319] width 172 height 12
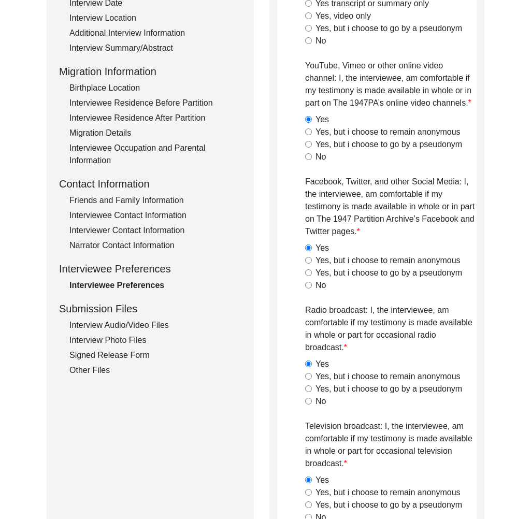
scroll to position [192, 0]
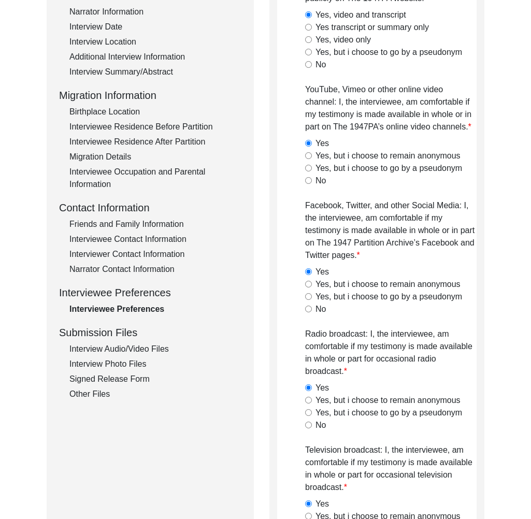
click at [140, 349] on div "Interview Audio/Video Files" at bounding box center [155, 349] width 172 height 12
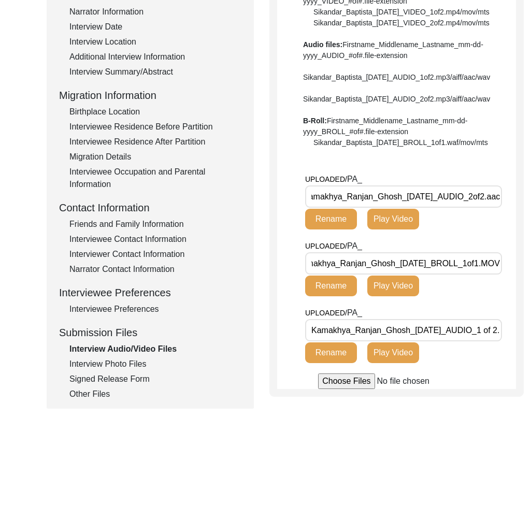
scroll to position [0, 29]
click at [139, 363] on div "Interview Photo Files" at bounding box center [155, 364] width 172 height 12
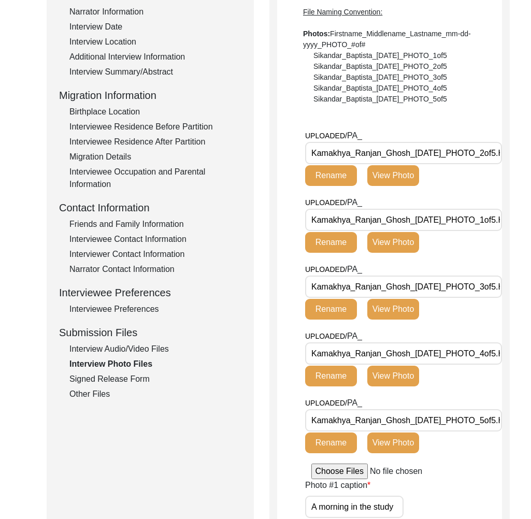
scroll to position [0, 34]
click at [110, 371] on div "Interview Information Interviewee Information Interviewer Information Narrator …" at bounding box center [150, 179] width 182 height 443
click at [111, 378] on div "Signed Release Form" at bounding box center [155, 379] width 172 height 12
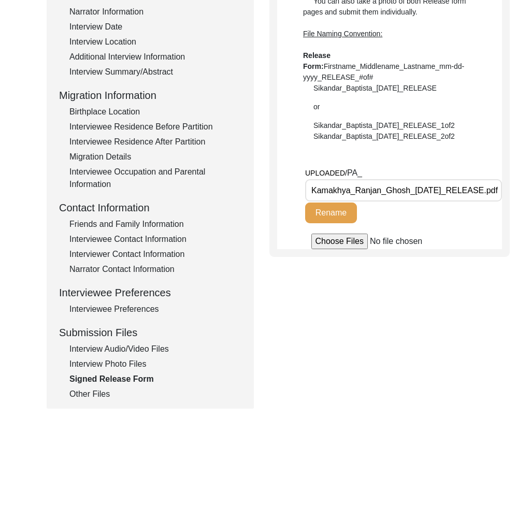
click at [101, 392] on div "Other Files" at bounding box center [155, 394] width 172 height 12
